Goal: Information Seeking & Learning: Learn about a topic

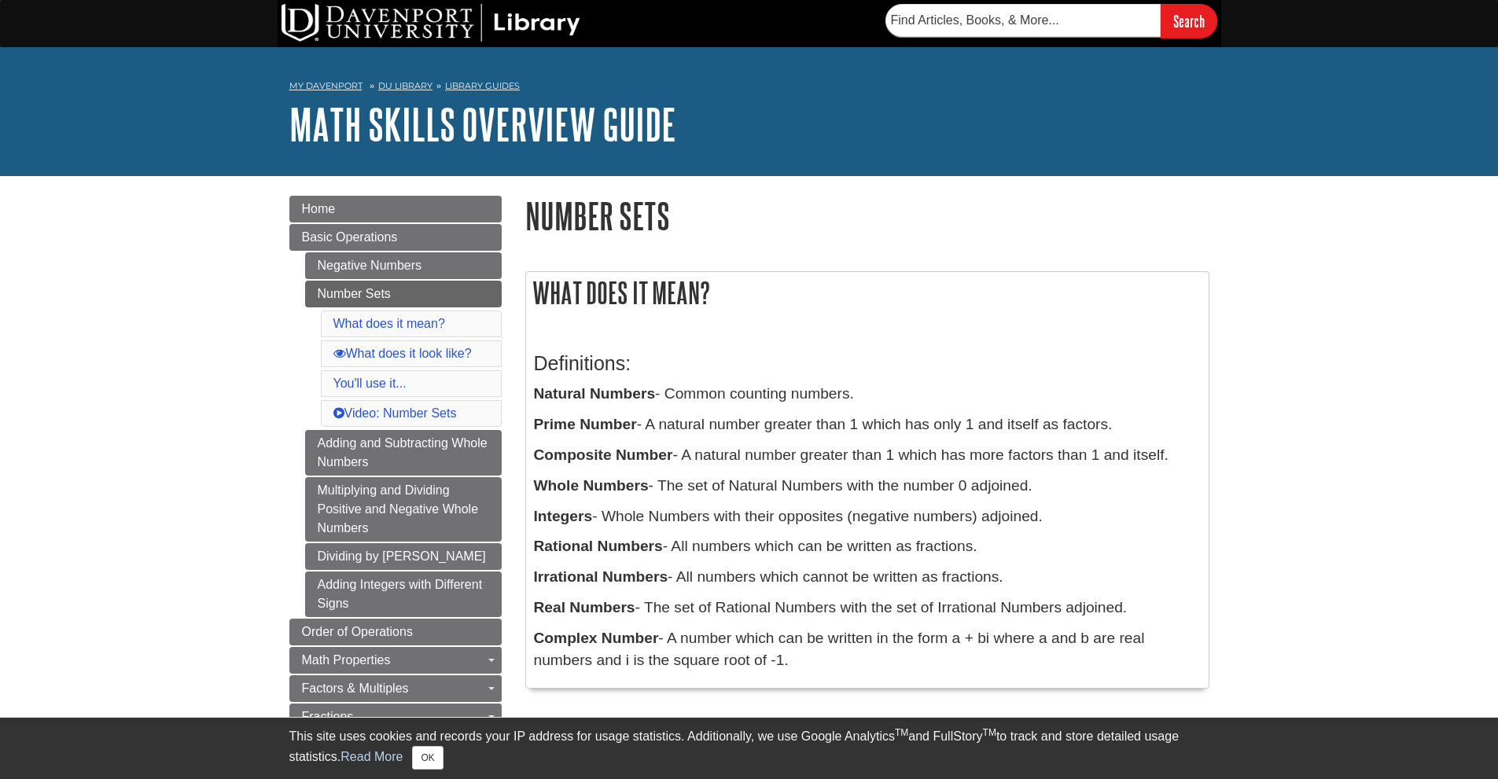
scroll to position [79, 0]
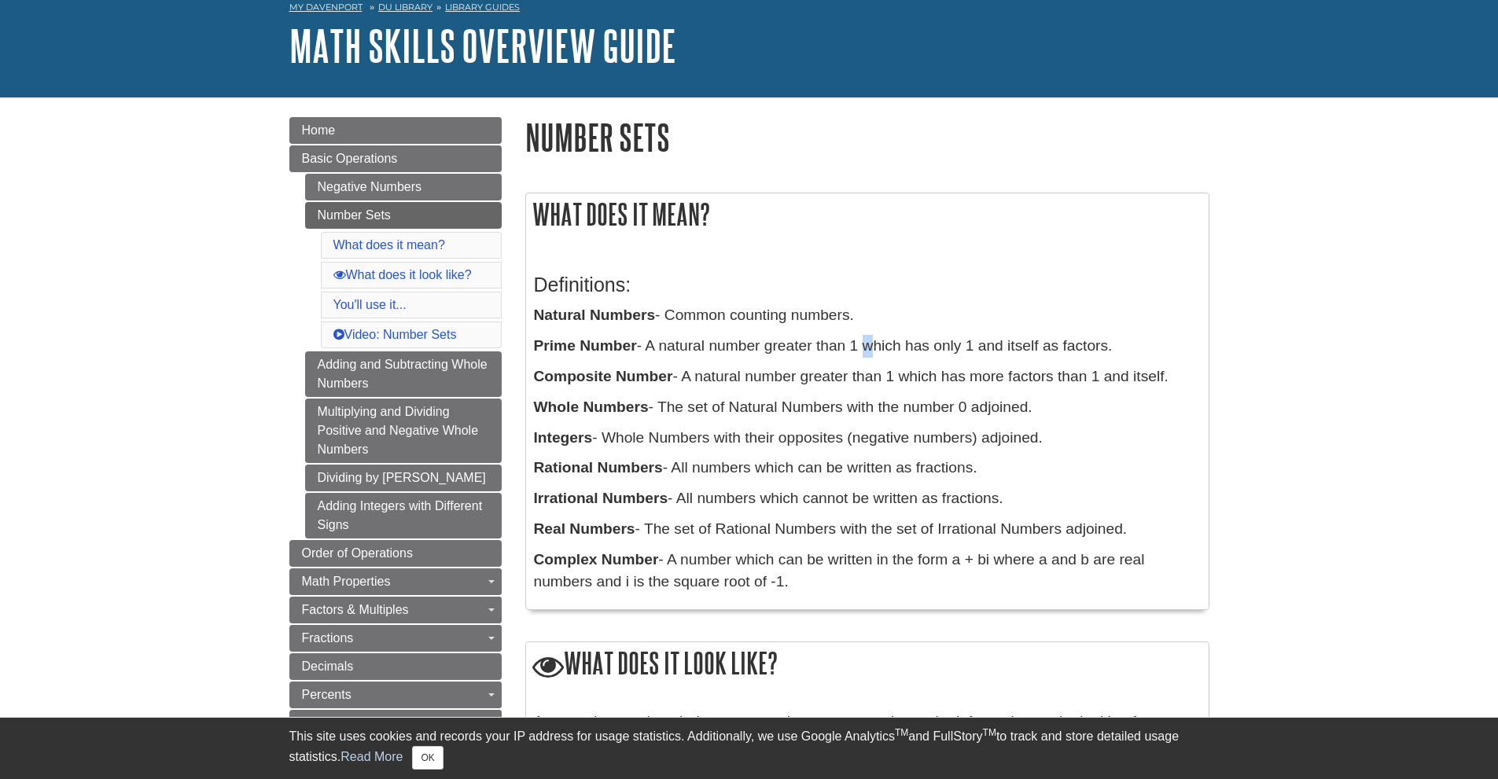
click at [868, 333] on div "Definitions: Natural Numbers - Common counting numbers. Prime Number - A natura…" at bounding box center [867, 430] width 667 height 344
click at [766, 330] on div "Definitions: Natural Numbers - Common counting numbers. Prime Number - A natura…" at bounding box center [867, 430] width 667 height 344
drag, startPoint x: 647, startPoint y: 344, endPoint x: 862, endPoint y: 343, distance: 214.7
click at [862, 343] on p "Prime Number - A natural number greater than 1 which has only 1 and itself as f…" at bounding box center [867, 346] width 667 height 23
click at [975, 342] on p "Prime Number - A natural number greater than 1 which has only 1 and itself as f…" at bounding box center [867, 346] width 667 height 23
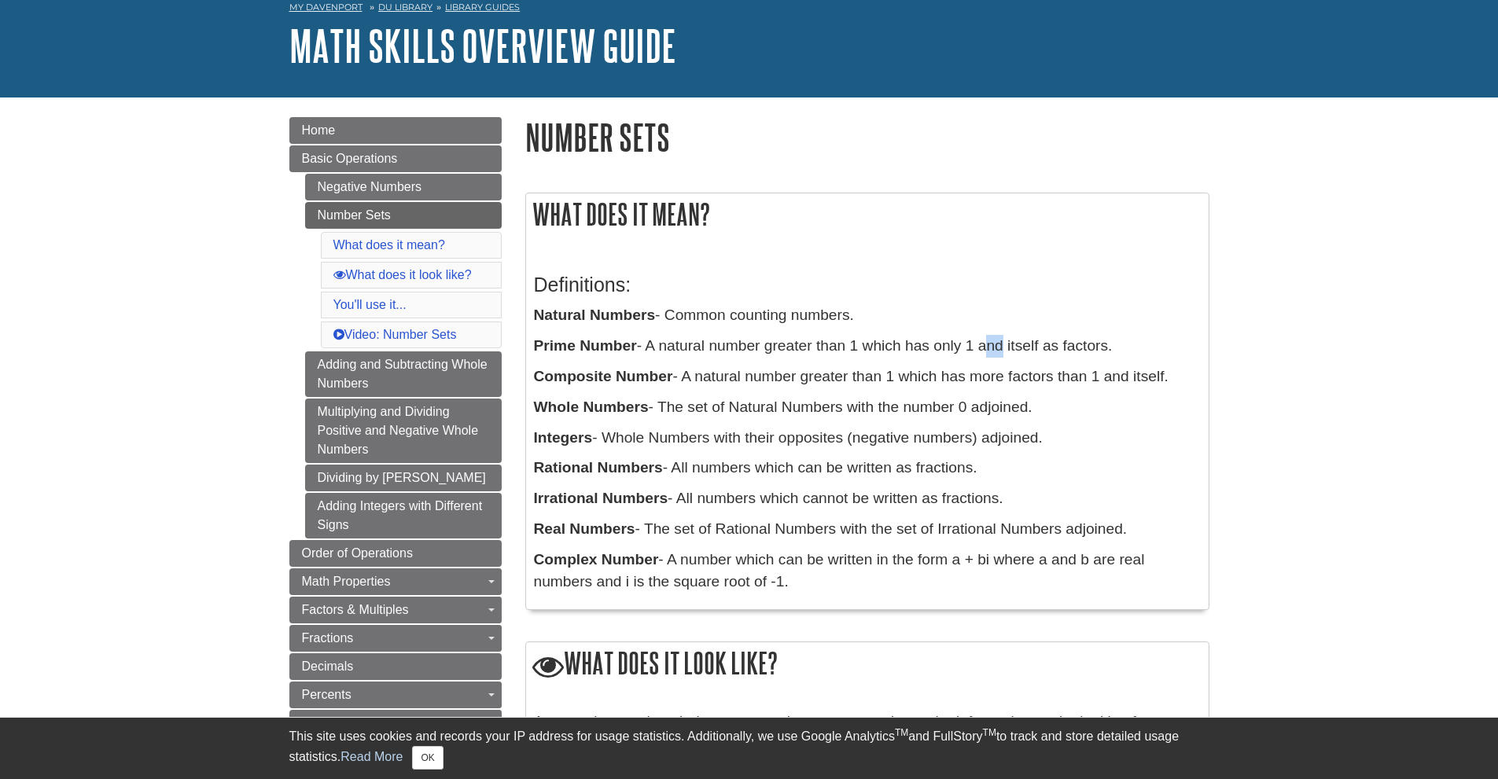
drag, startPoint x: 983, startPoint y: 345, endPoint x: 1004, endPoint y: 348, distance: 20.6
click at [1004, 348] on p "Prime Number - A natural number greater than 1 which has only 1 and itself as f…" at bounding box center [867, 346] width 667 height 23
drag, startPoint x: 1011, startPoint y: 346, endPoint x: 1041, endPoint y: 346, distance: 29.1
click at [1041, 346] on p "Prime Number - A natural number greater than 1 which has only 1 and itself as f…" at bounding box center [867, 346] width 667 height 23
click at [1052, 345] on p "Prime Number - A natural number greater than 1 which has only 1 and itself as f…" at bounding box center [867, 346] width 667 height 23
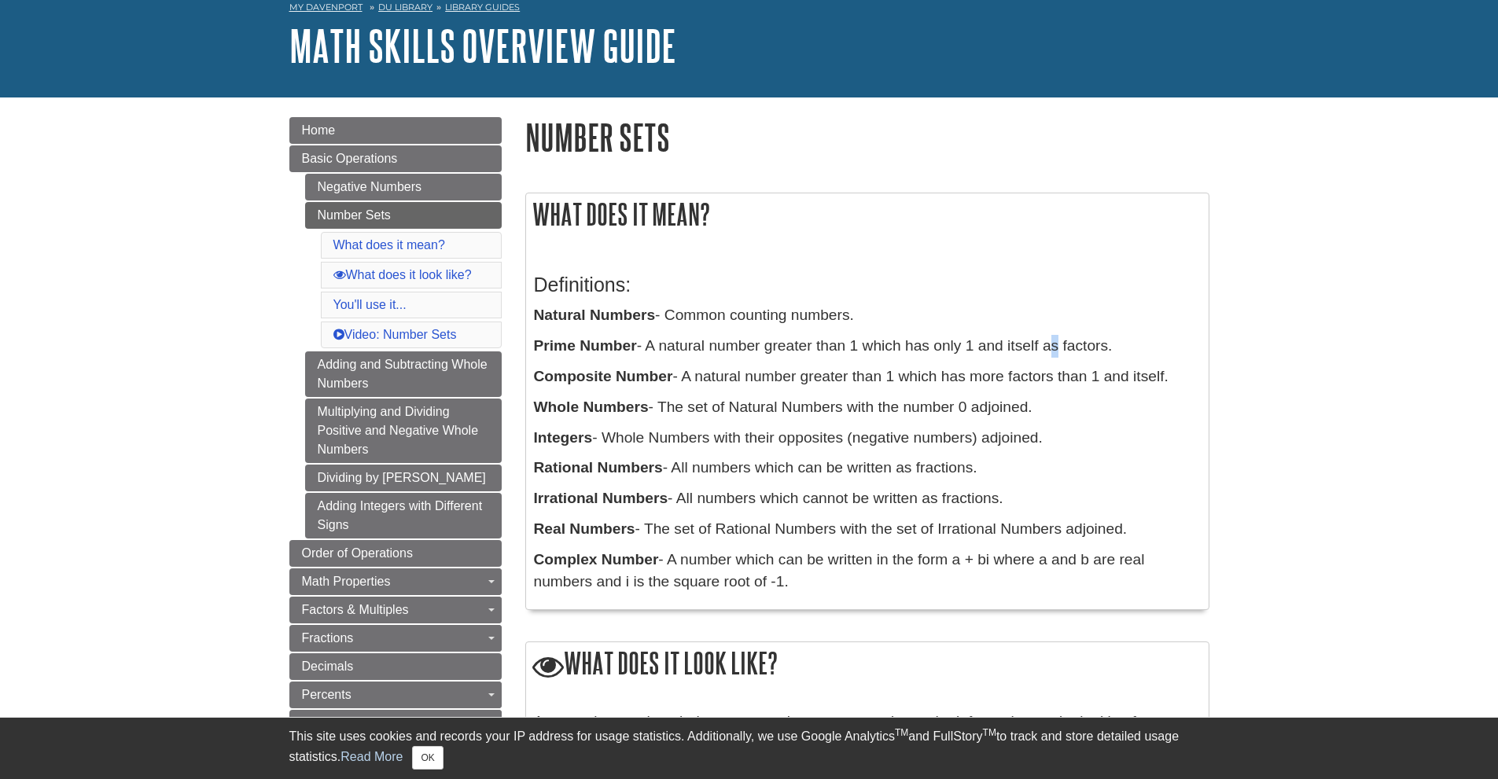
drag, startPoint x: 1125, startPoint y: 347, endPoint x: 1148, endPoint y: 351, distance: 23.1
click at [1130, 347] on p "Prime Number - A natural number greater than 1 which has only 1 and itself as f…" at bounding box center [867, 346] width 667 height 23
click at [1142, 379] on p "Composite Number - A natural number greater than 1 which has more factors than …" at bounding box center [867, 377] width 667 height 23
